Goal: Task Accomplishment & Management: Manage account settings

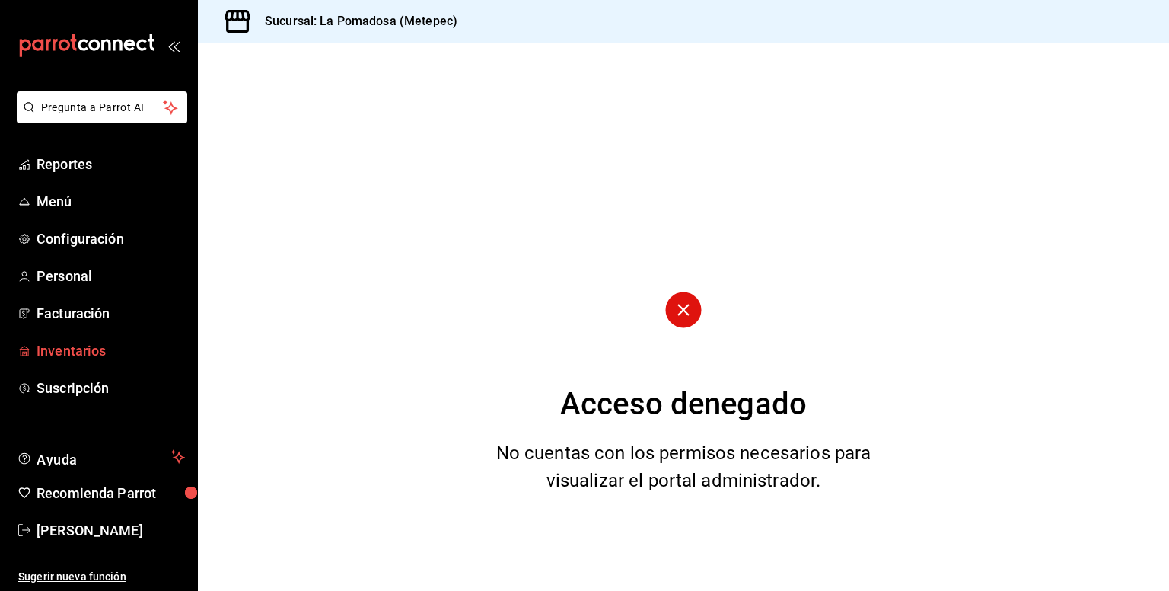
click at [76, 352] on span "Inventarios" at bounding box center [111, 350] width 148 height 21
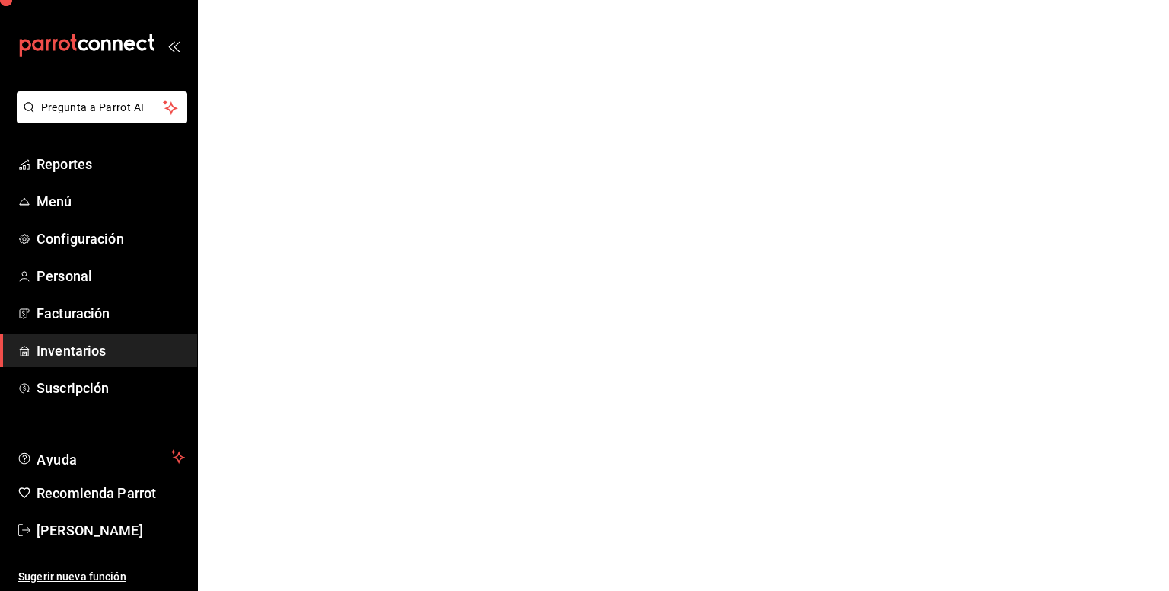
click at [76, 352] on span "Inventarios" at bounding box center [111, 350] width 148 height 21
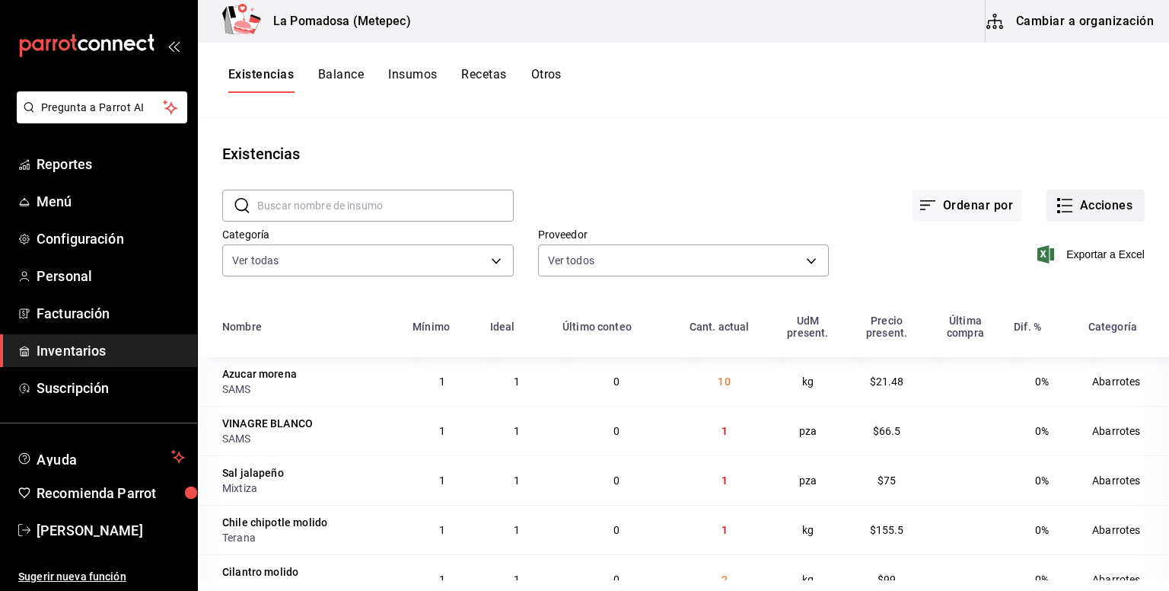
click at [1081, 211] on button "Acciones" at bounding box center [1096, 206] width 98 height 32
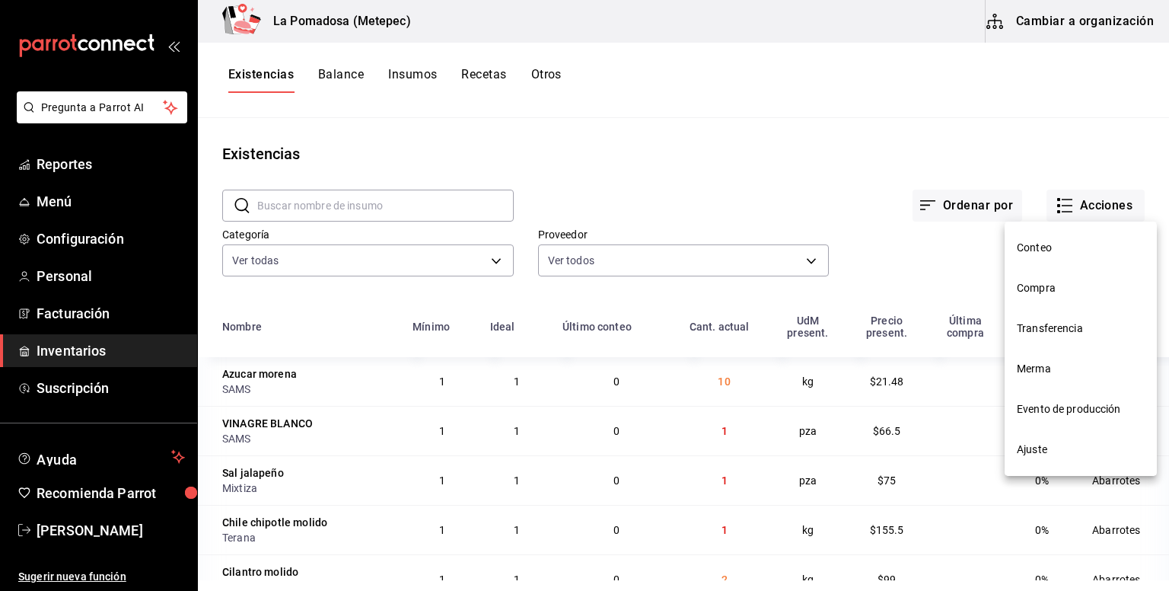
drag, startPoint x: 1056, startPoint y: 291, endPoint x: 957, endPoint y: 292, distance: 99.7
click at [1056, 291] on span "Compra" at bounding box center [1081, 288] width 128 height 16
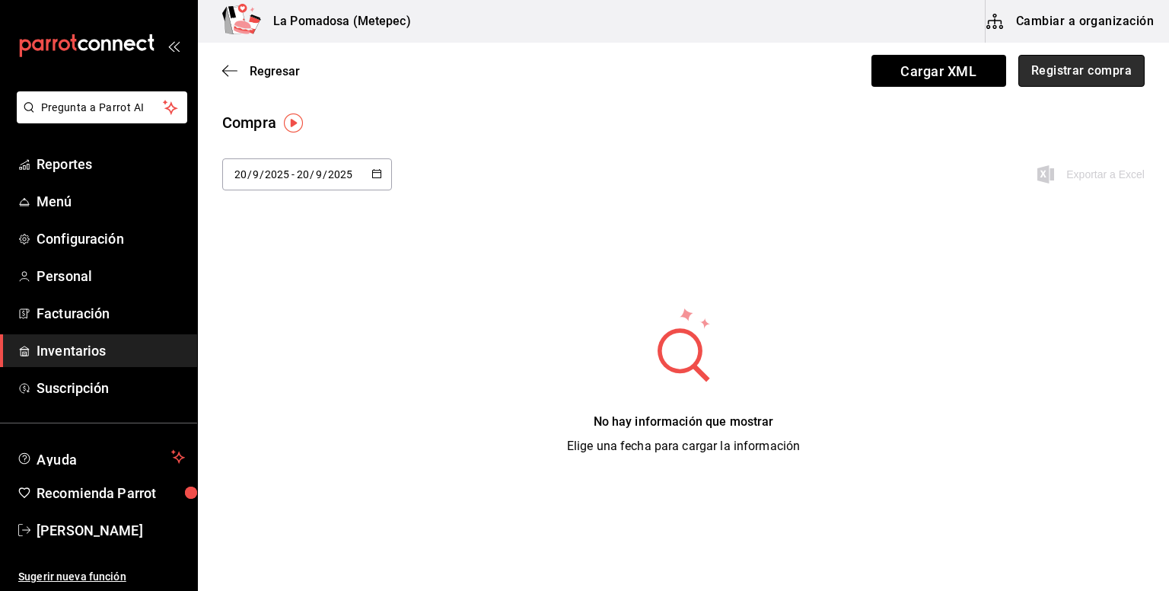
click at [1066, 75] on button "Registrar compra" at bounding box center [1081, 71] width 126 height 32
click at [1066, 75] on html "Pregunta a Parrot AI Reportes Menú Configuración Personal Facturación Inventari…" at bounding box center [584, 252] width 1169 height 505
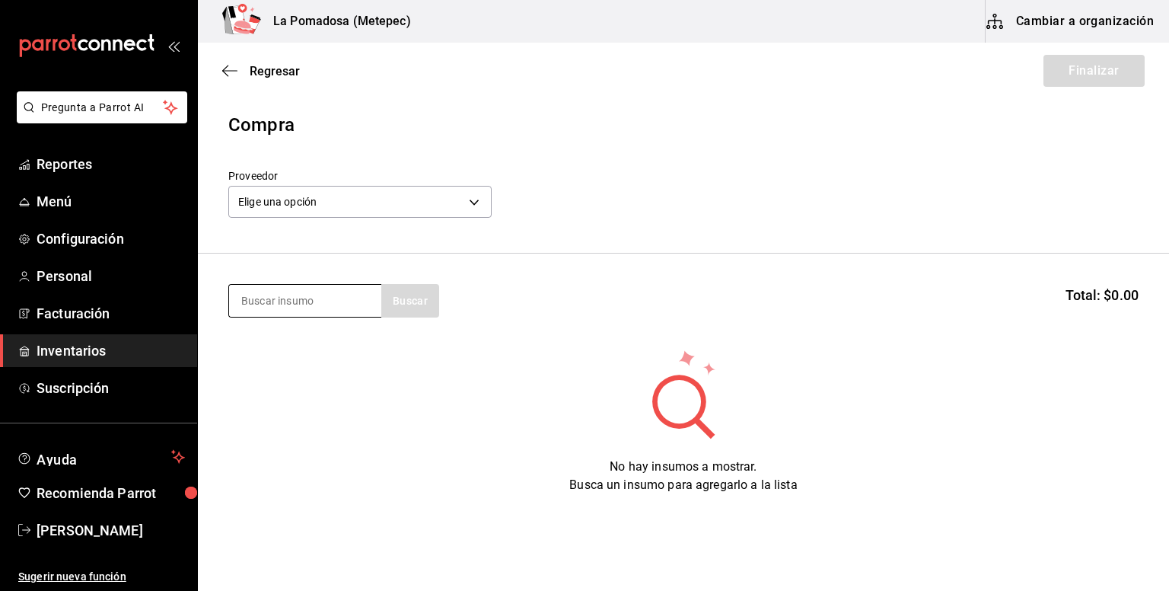
click at [303, 293] on input at bounding box center [305, 301] width 152 height 32
type input "almendra"
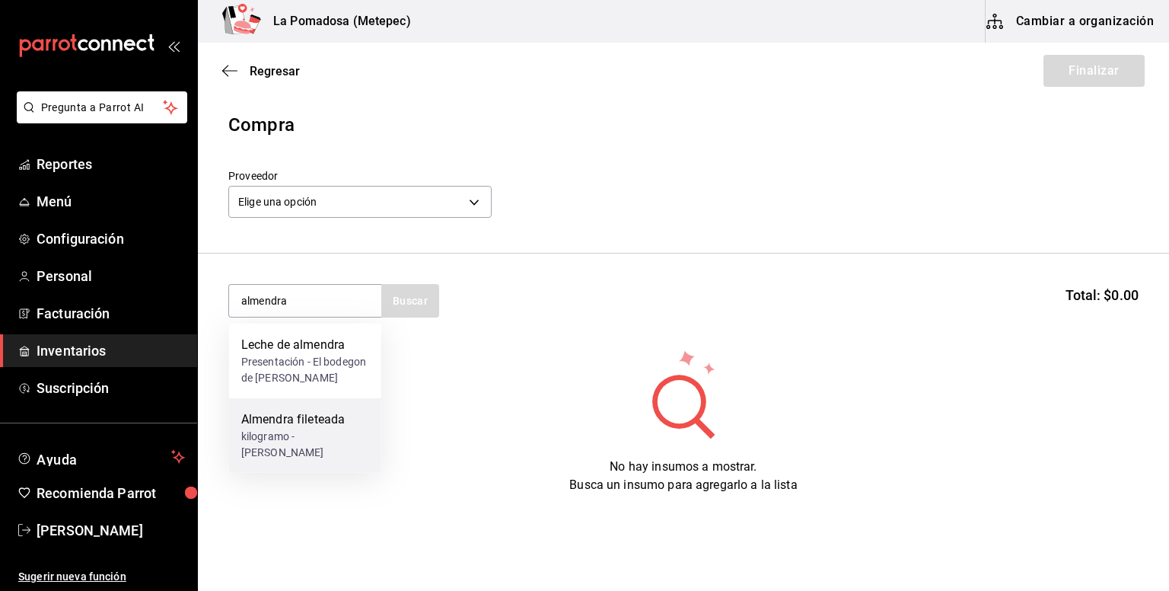
click at [289, 447] on div "kilogramo - [PERSON_NAME]" at bounding box center [305, 445] width 128 height 32
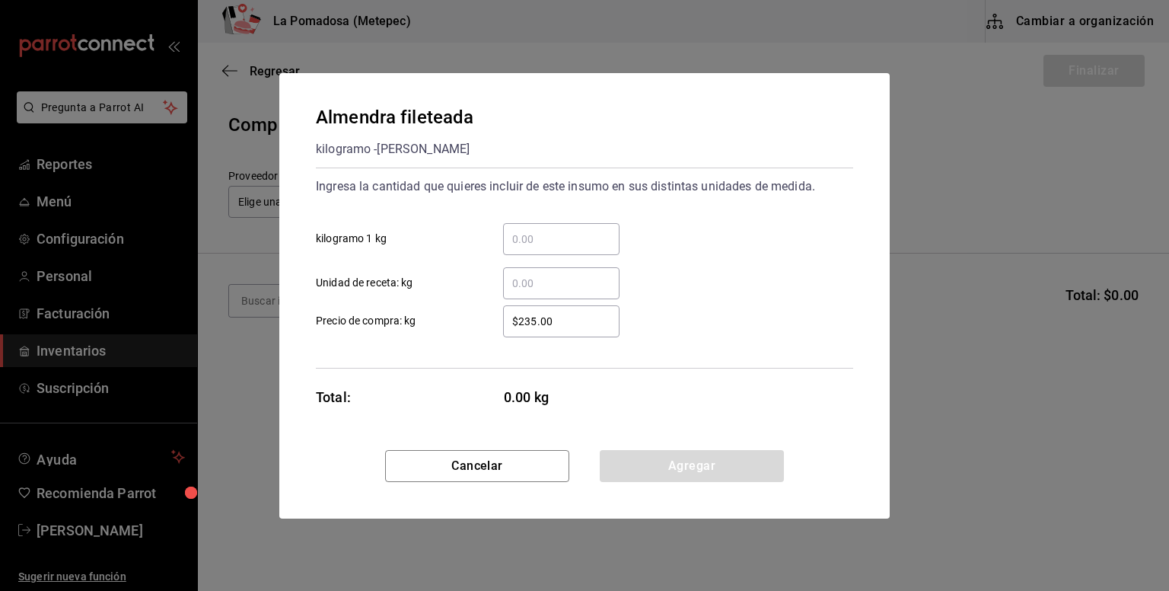
click at [601, 241] on input "​ kilogramo 1 kg" at bounding box center [561, 239] width 116 height 18
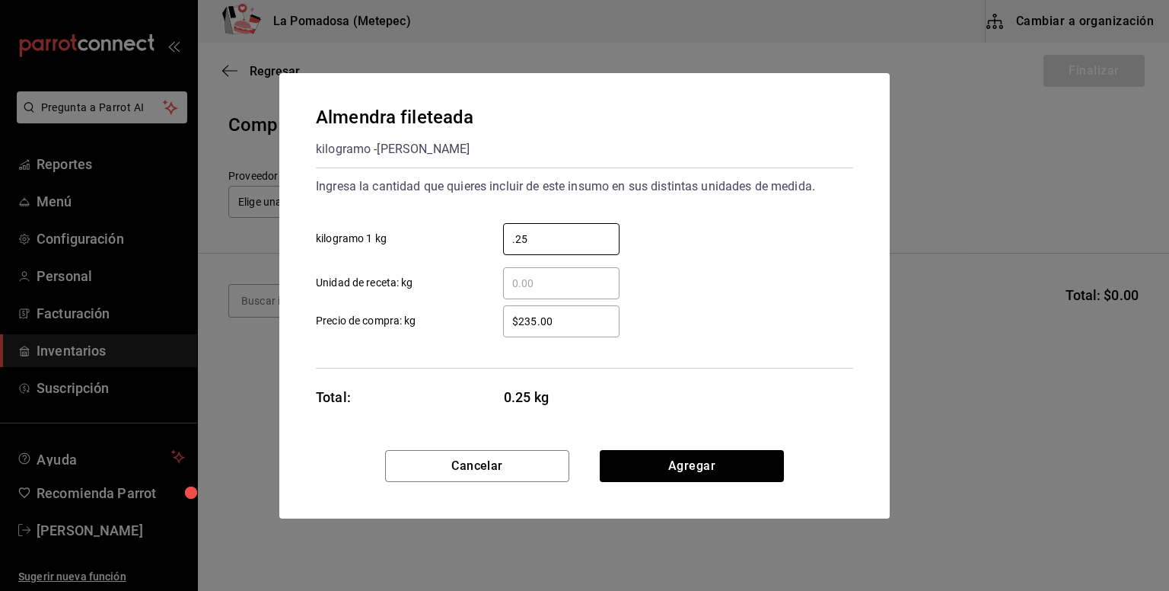
type input "0.25"
click at [659, 464] on button "Agregar" at bounding box center [692, 466] width 184 height 32
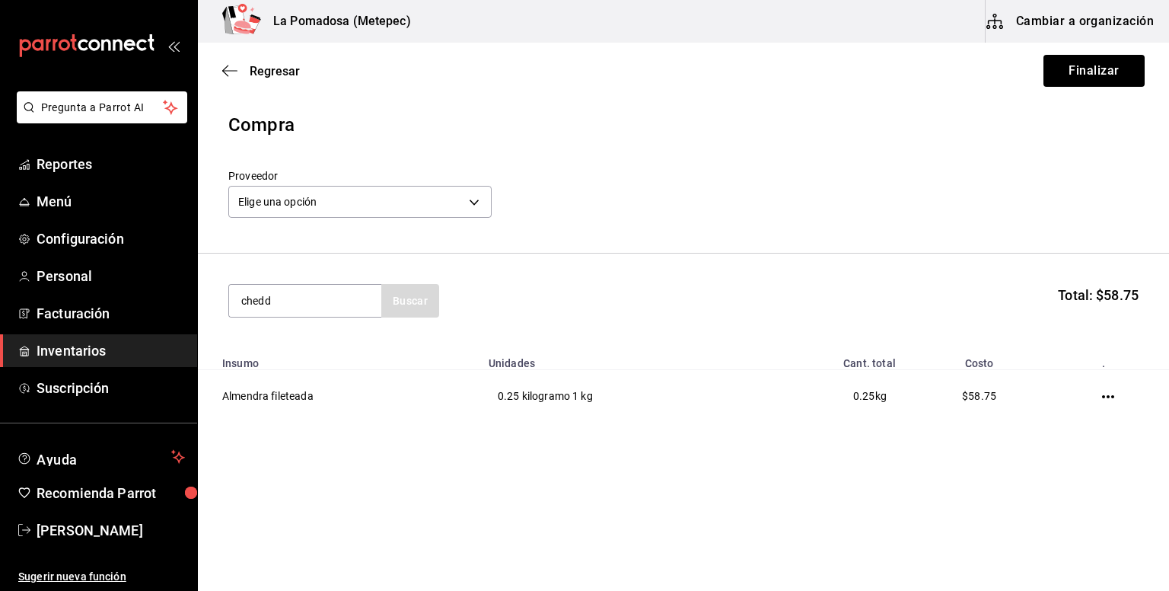
type input "chedd"
click at [365, 353] on div "Queso cheddar kilogramo - GARIS" at bounding box center [305, 352] width 152 height 59
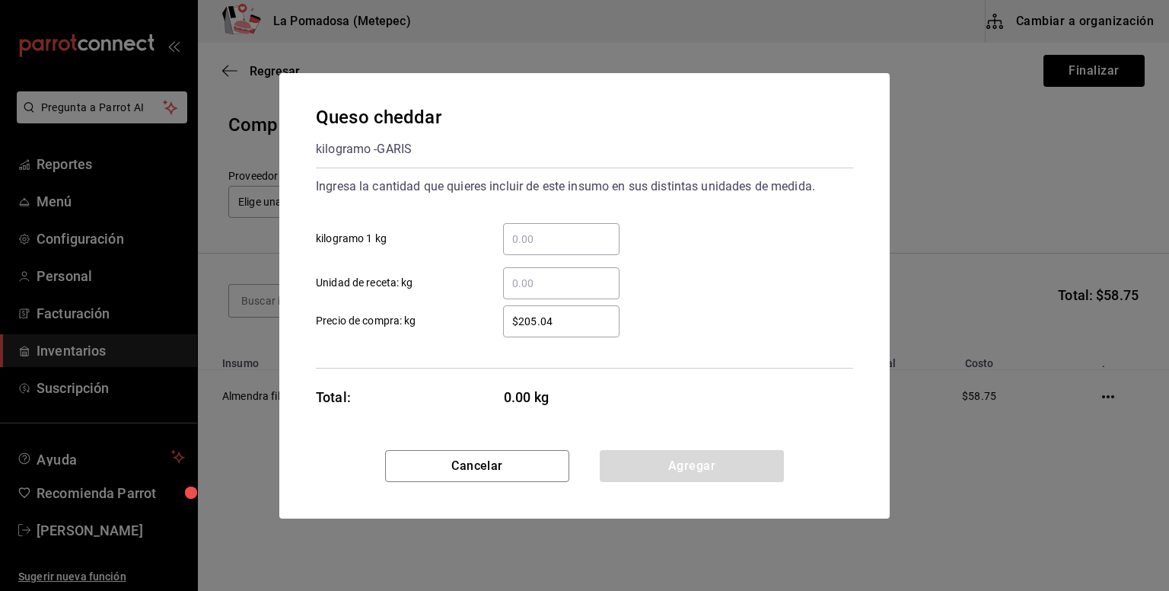
click at [602, 237] on input "​ kilogramo 1 kg" at bounding box center [561, 239] width 116 height 18
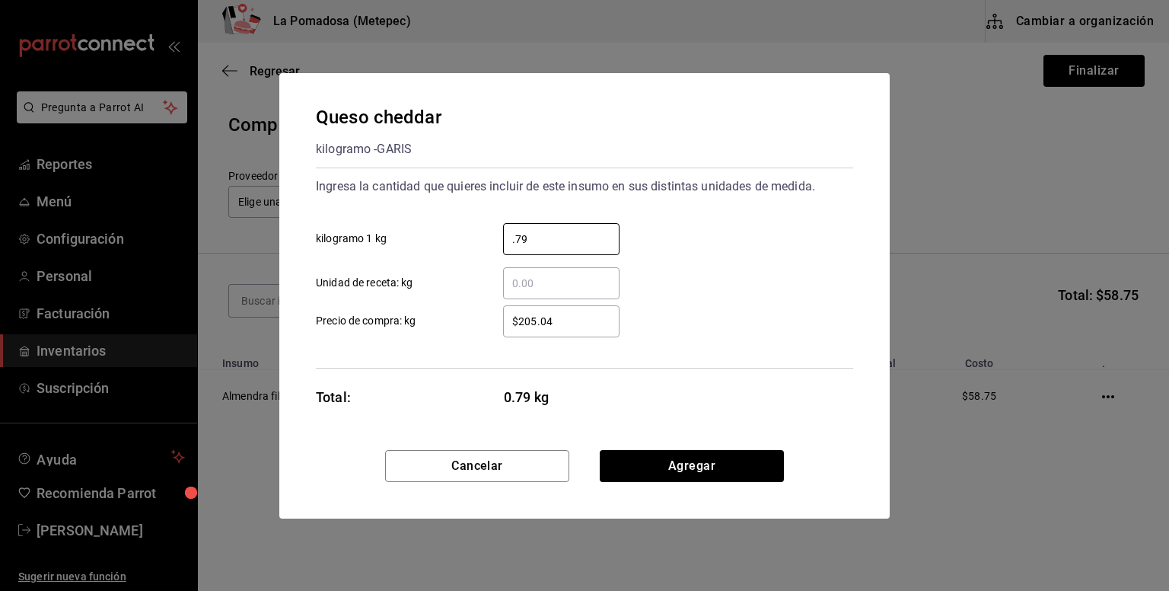
type input "0.79"
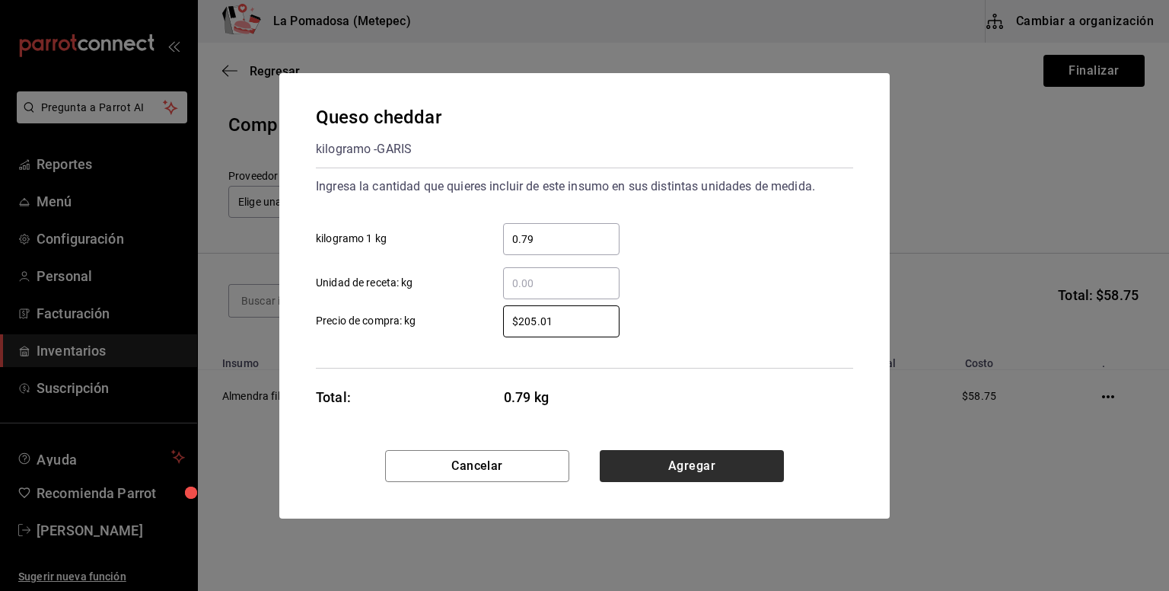
type input "$205.01"
click at [704, 465] on button "Agregar" at bounding box center [692, 466] width 184 height 32
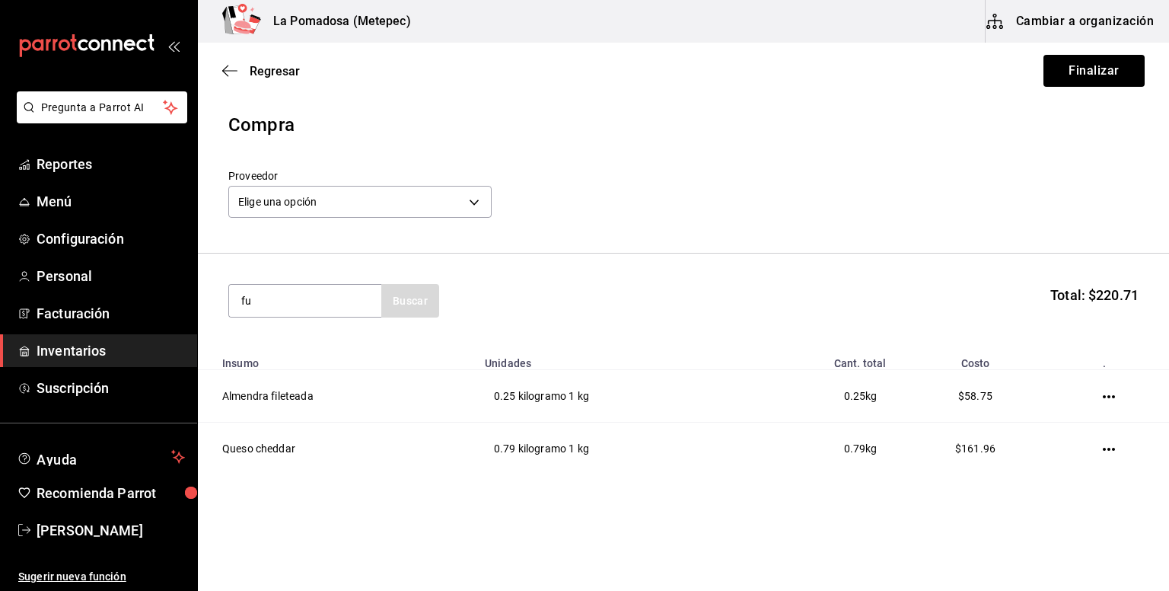
type input "f"
type input "suave"
click at [339, 327] on div "Queso suave lyncot kilogramo - GARIS" at bounding box center [305, 352] width 152 height 59
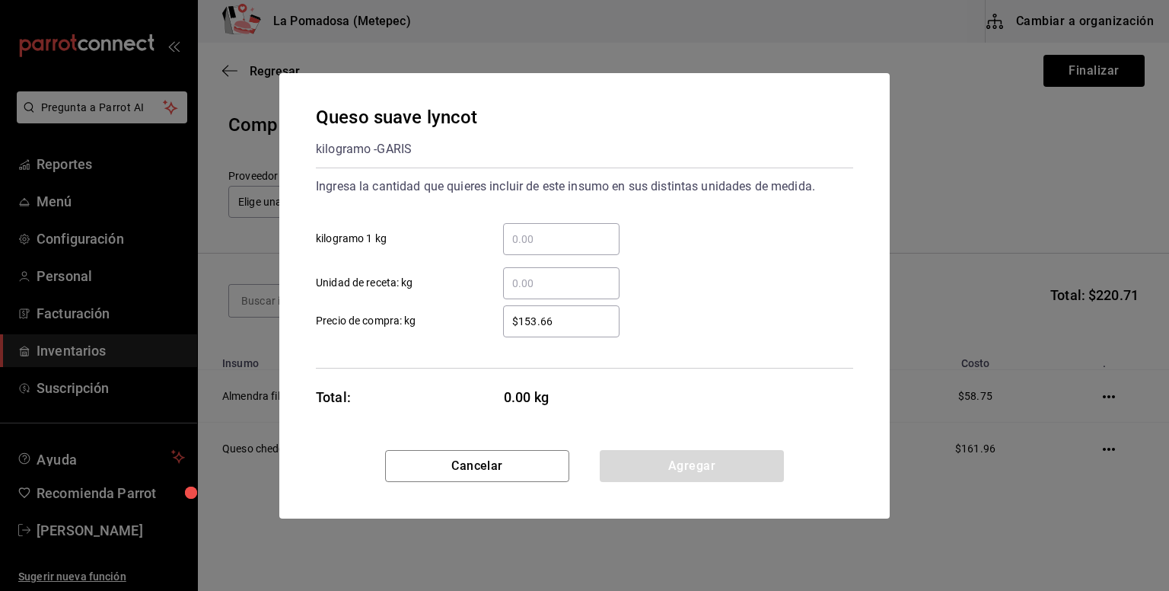
click at [547, 234] on input "​ kilogramo 1 kg" at bounding box center [561, 239] width 116 height 18
drag, startPoint x: 547, startPoint y: 234, endPoint x: 566, endPoint y: 229, distance: 18.8
click at [547, 234] on input "​ kilogramo 1 kg" at bounding box center [561, 239] width 116 height 18
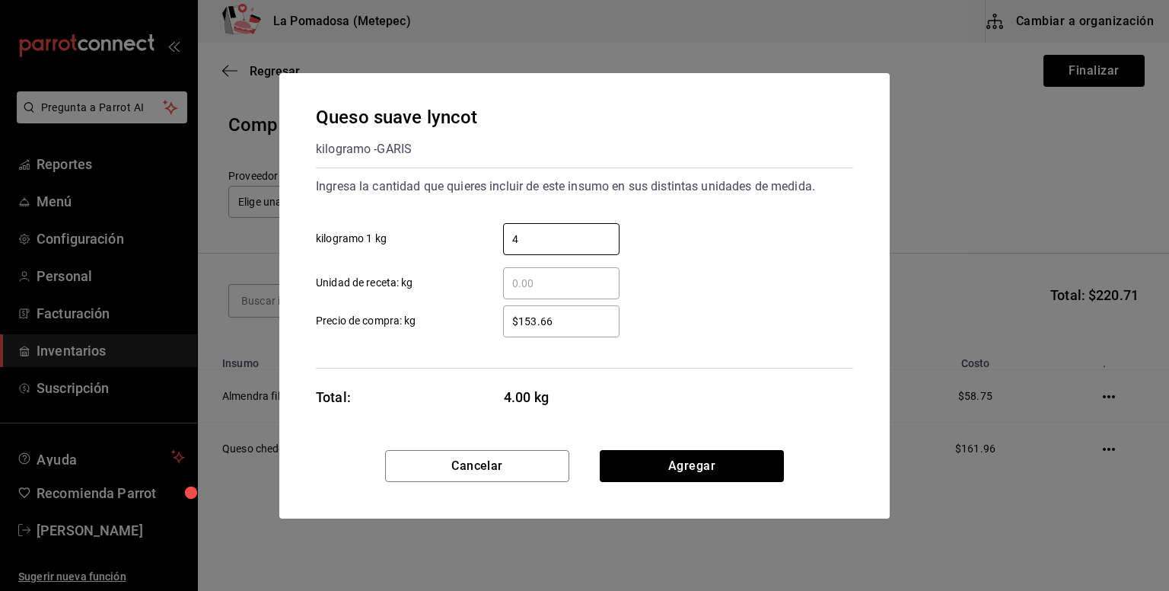
type input "4"
click at [725, 483] on div "Cancelar Agregar" at bounding box center [584, 484] width 610 height 68
click at [731, 466] on button "Agregar" at bounding box center [692, 466] width 184 height 32
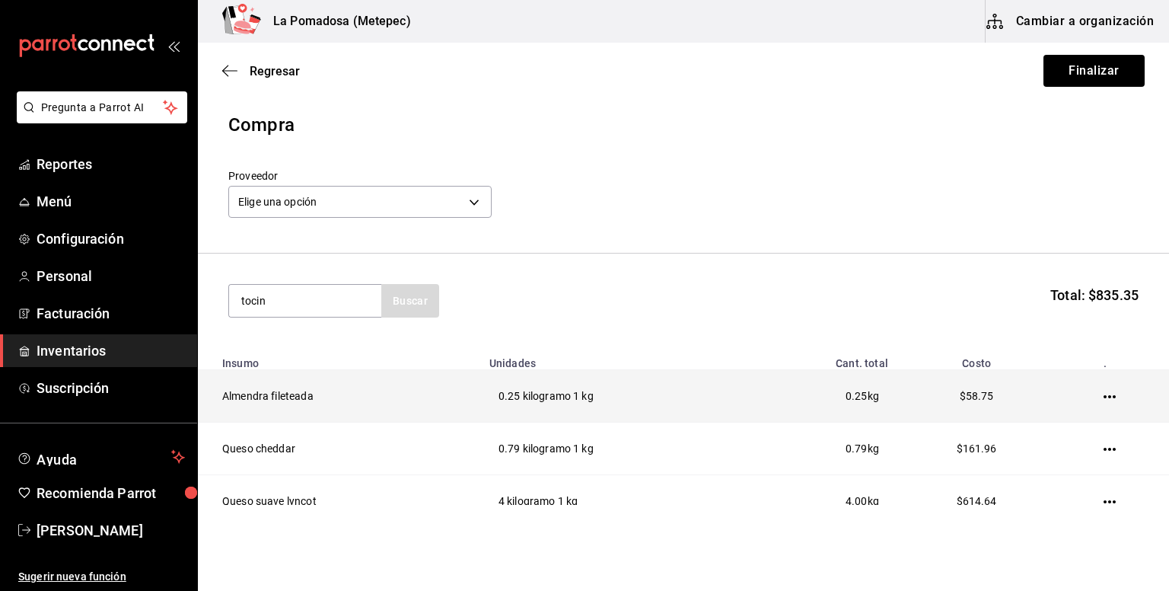
type input "tocin"
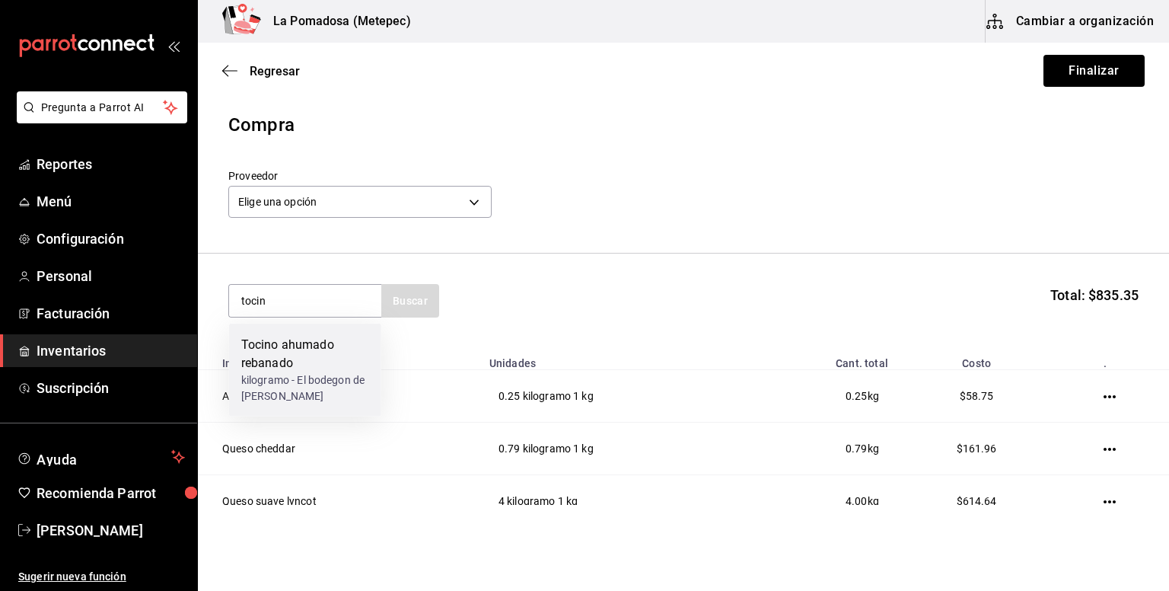
click at [329, 372] on div "kilogramo - El bodegon de [PERSON_NAME]" at bounding box center [305, 388] width 128 height 32
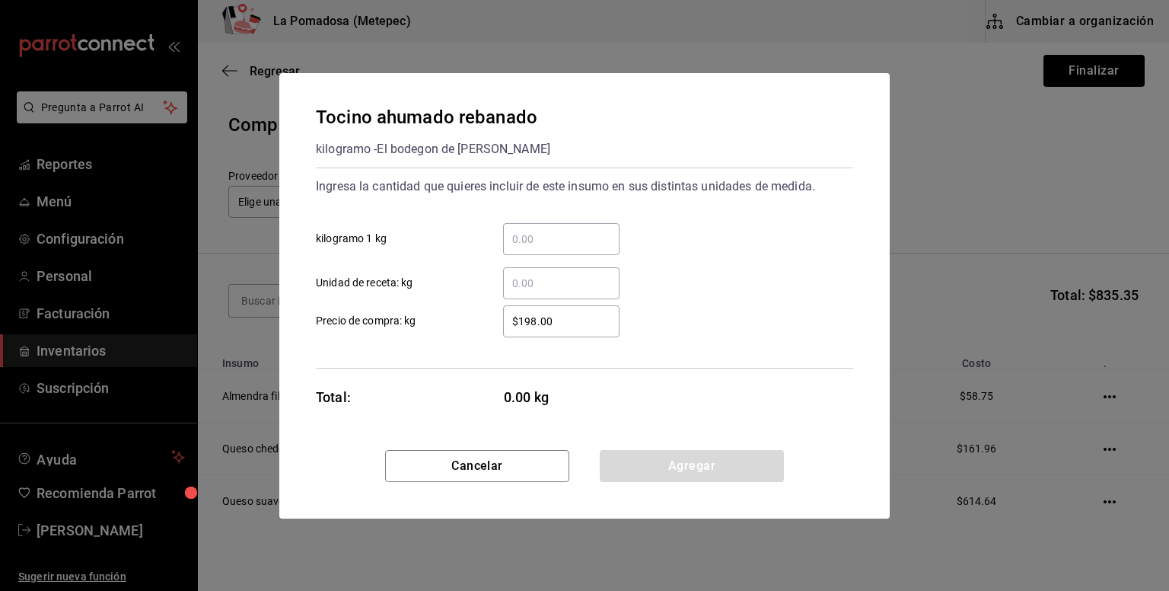
click at [553, 234] on input "​ kilogramo 1 kg" at bounding box center [561, 239] width 116 height 18
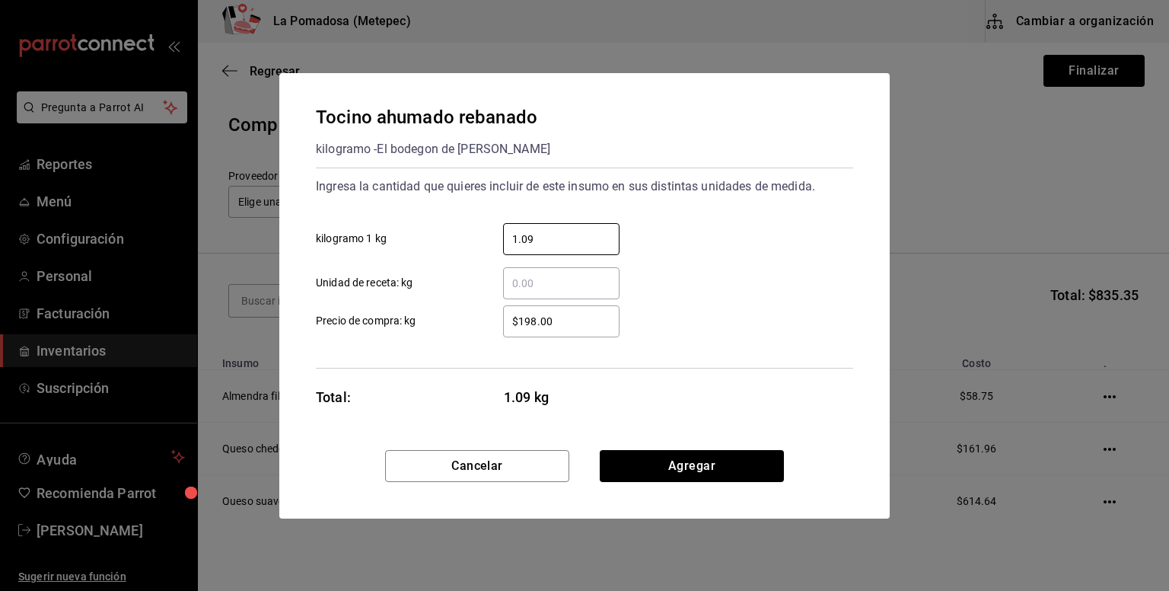
type input "1.09"
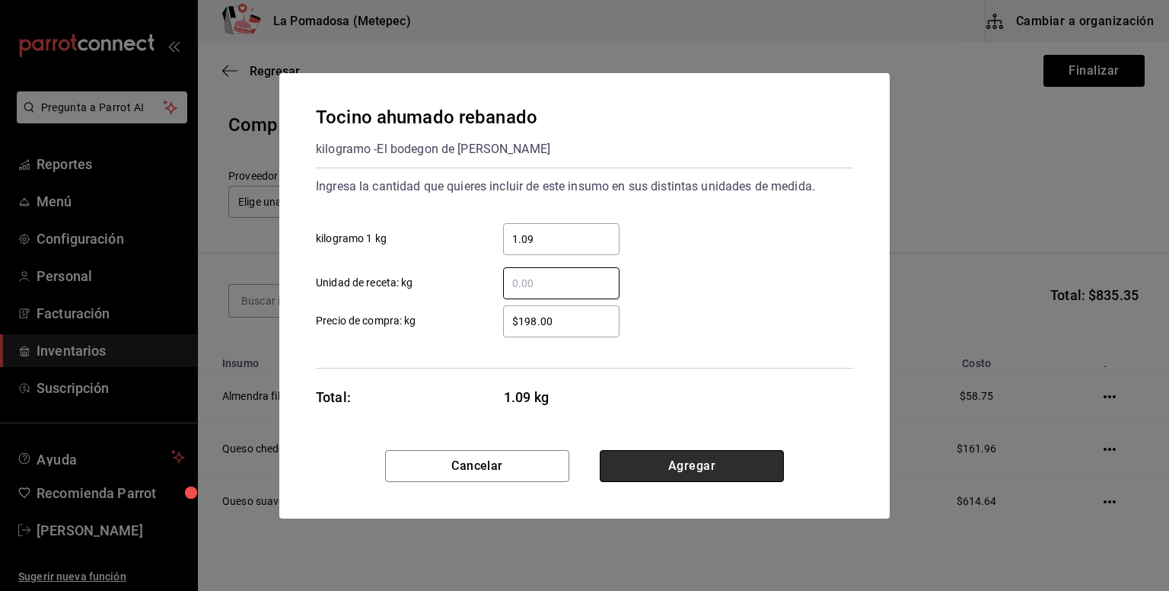
click at [691, 454] on button "Agregar" at bounding box center [692, 466] width 184 height 32
click at [691, 455] on td "0.79 kilogramo 1 kg" at bounding box center [616, 448] width 272 height 53
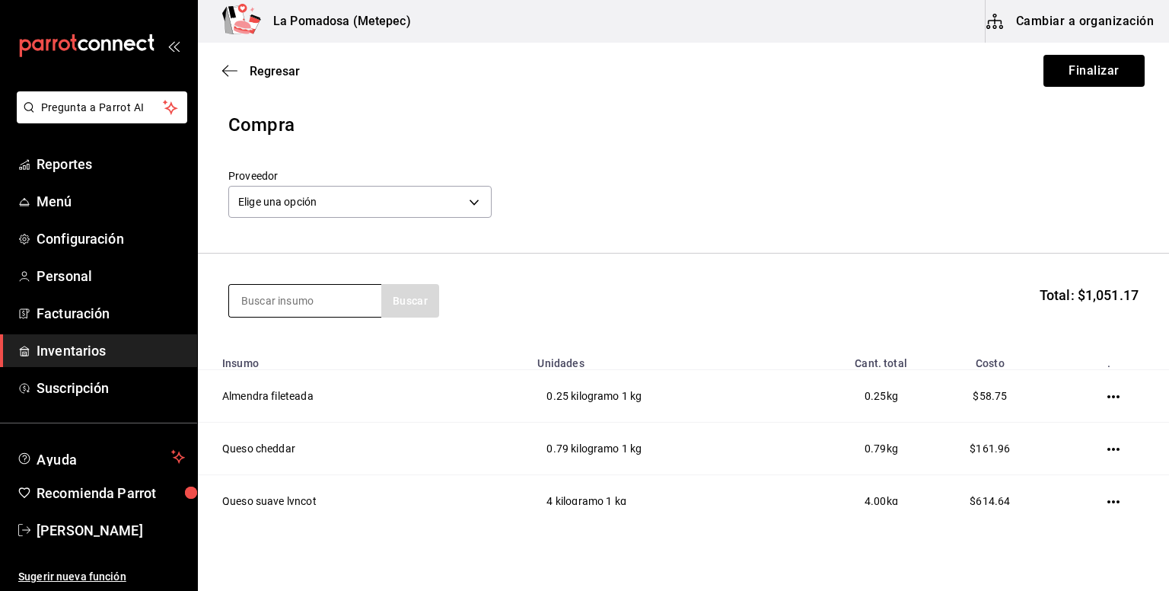
click at [306, 296] on input at bounding box center [305, 301] width 152 height 32
type input "burre"
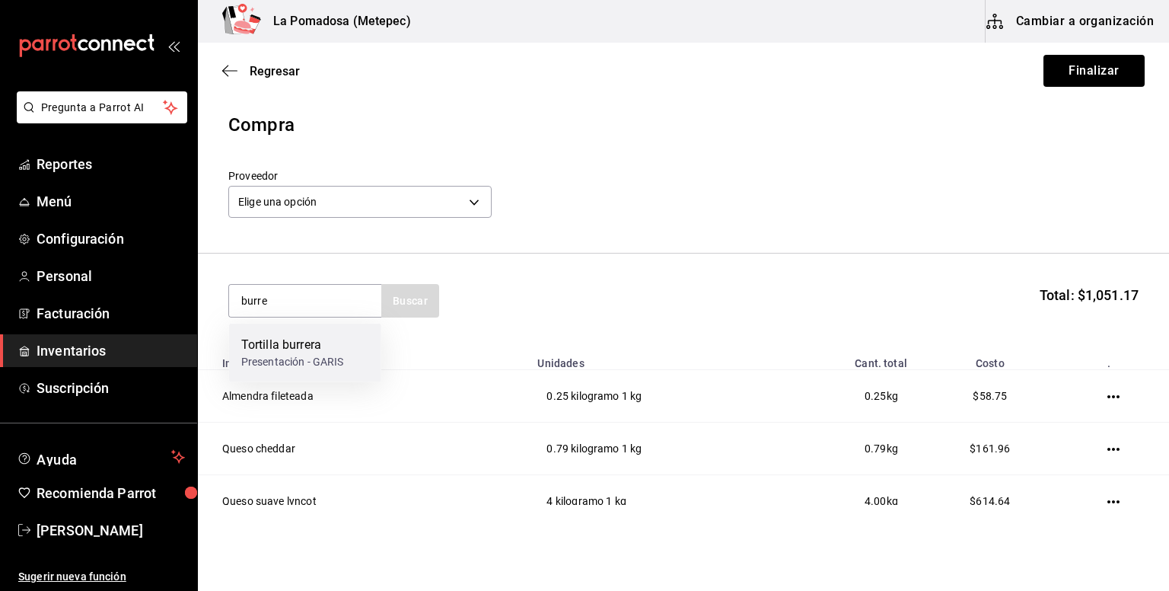
click at [266, 363] on div "Presentación - GARIS" at bounding box center [292, 362] width 103 height 16
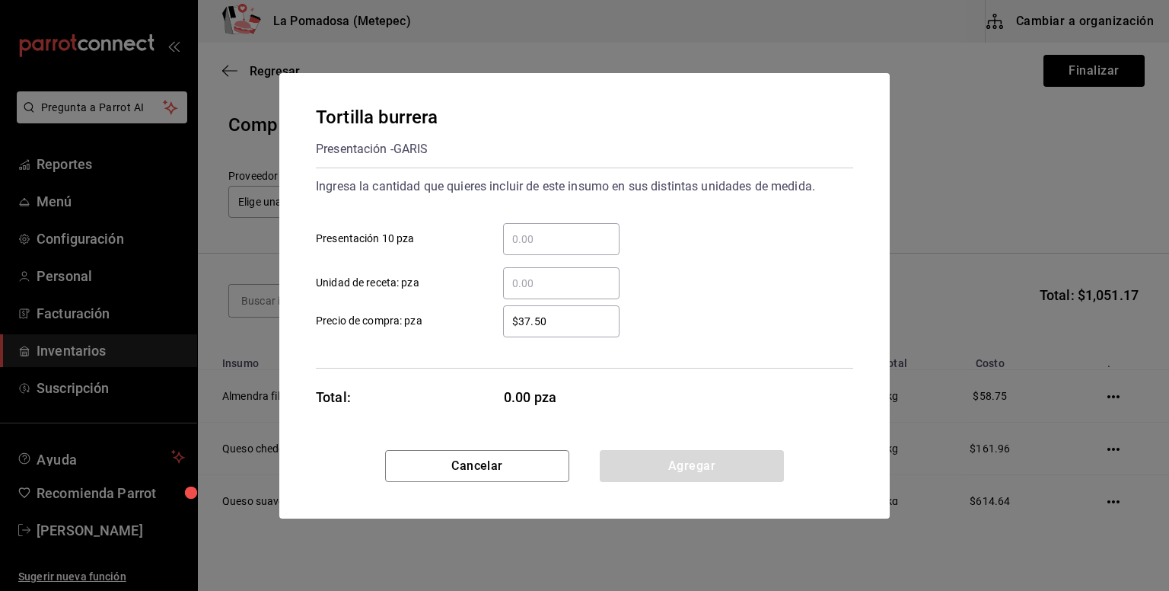
click at [577, 230] on input "​ Presentación 10 pza" at bounding box center [561, 239] width 116 height 18
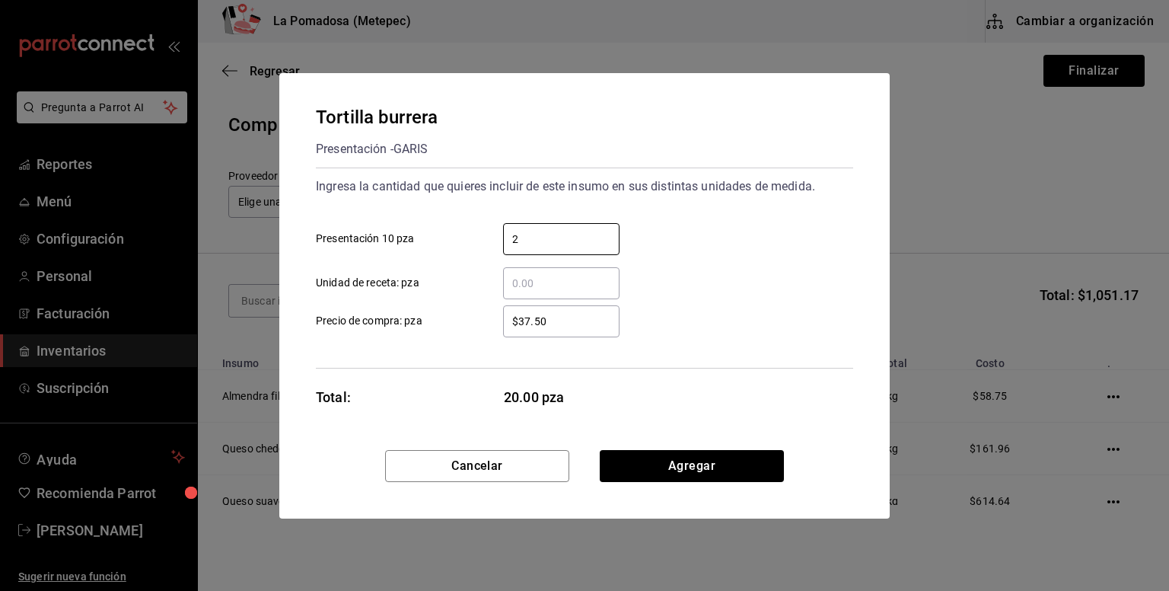
type input "2"
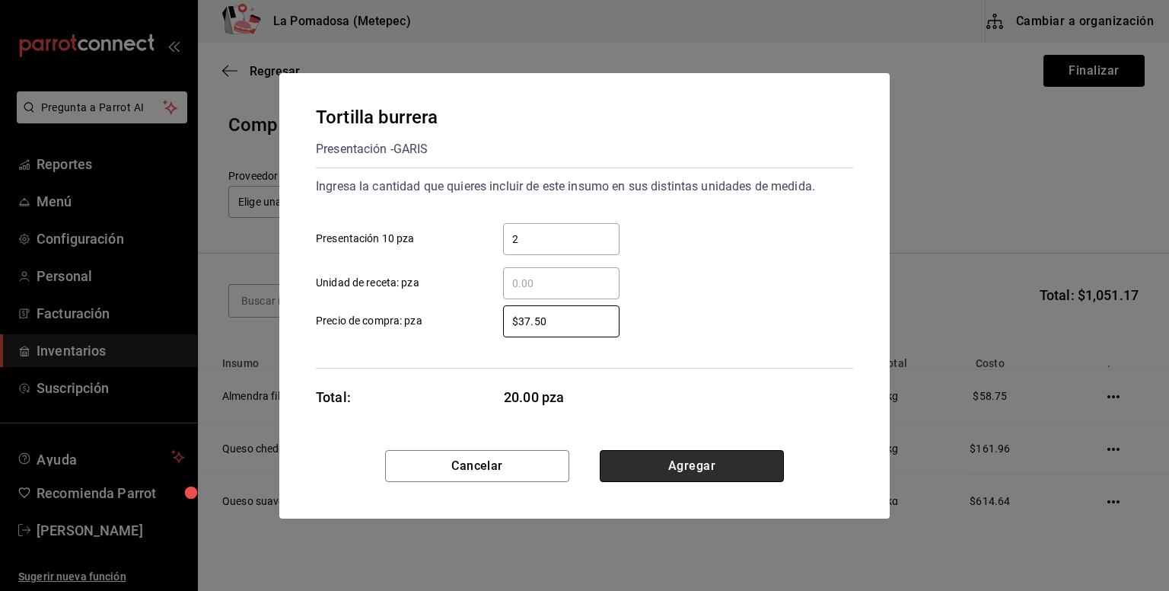
click at [697, 472] on button "Agregar" at bounding box center [692, 466] width 184 height 32
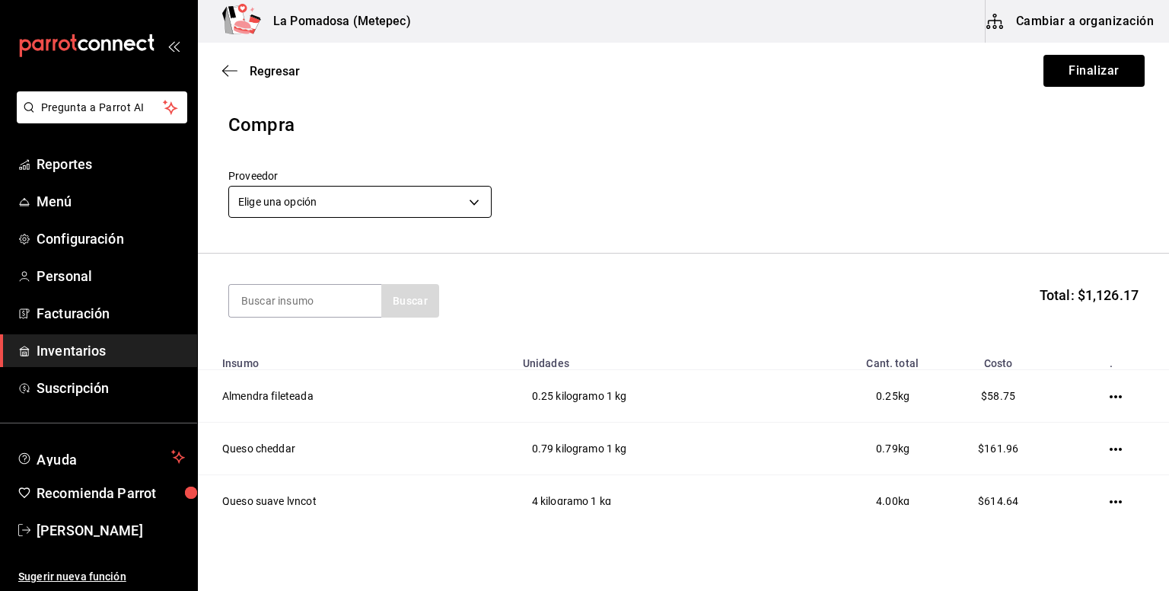
click at [338, 203] on body "Pregunta a Parrot AI Reportes Menú Configuración Personal Facturación Inventari…" at bounding box center [584, 252] width 1169 height 505
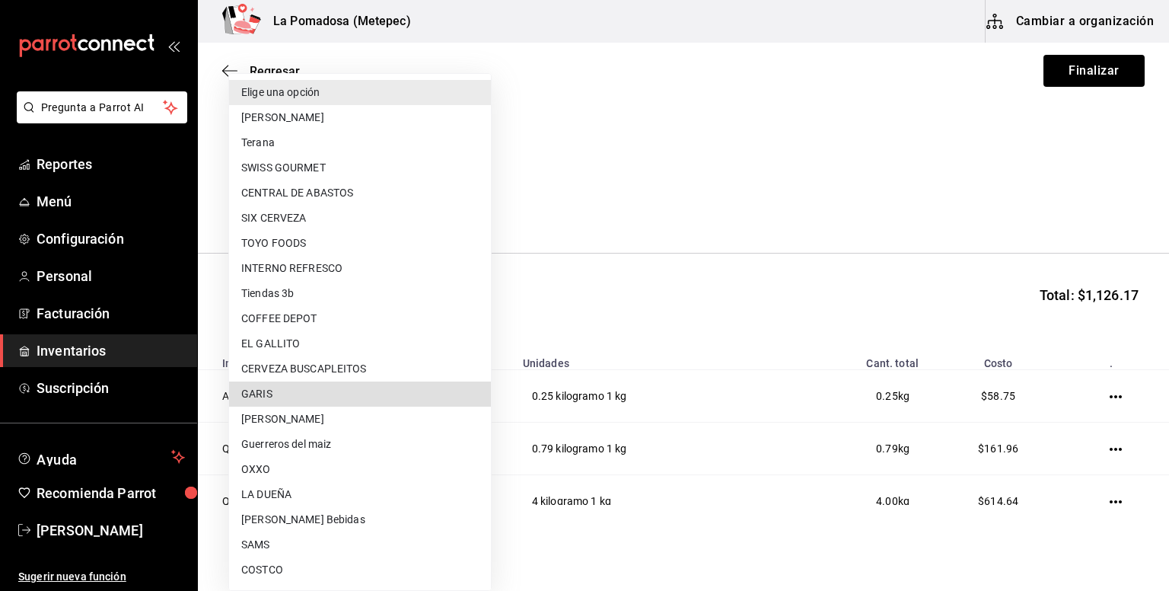
type input "a94b9b64-e833-4bbc-ad5b-82780096dbf6"
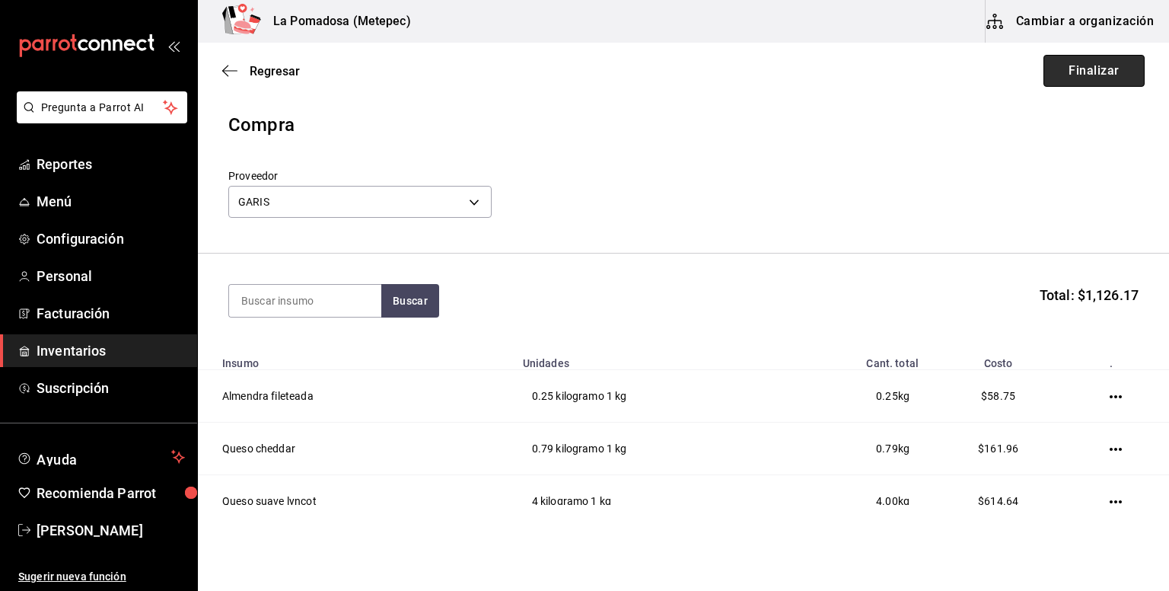
click at [1120, 61] on button "Finalizar" at bounding box center [1093, 71] width 101 height 32
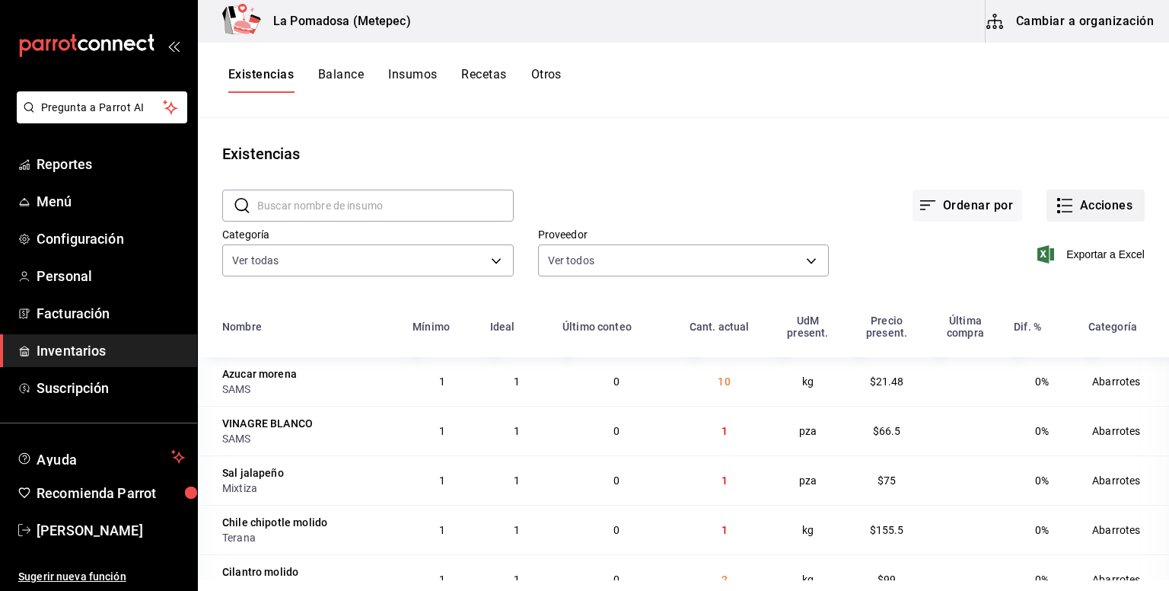
click at [1091, 205] on button "Acciones" at bounding box center [1096, 206] width 98 height 32
